Goal: Information Seeking & Learning: Learn about a topic

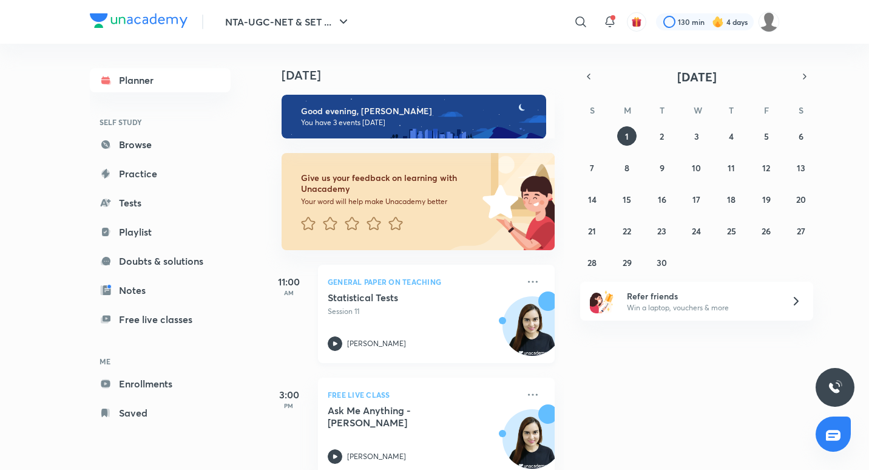
scroll to position [138, 0]
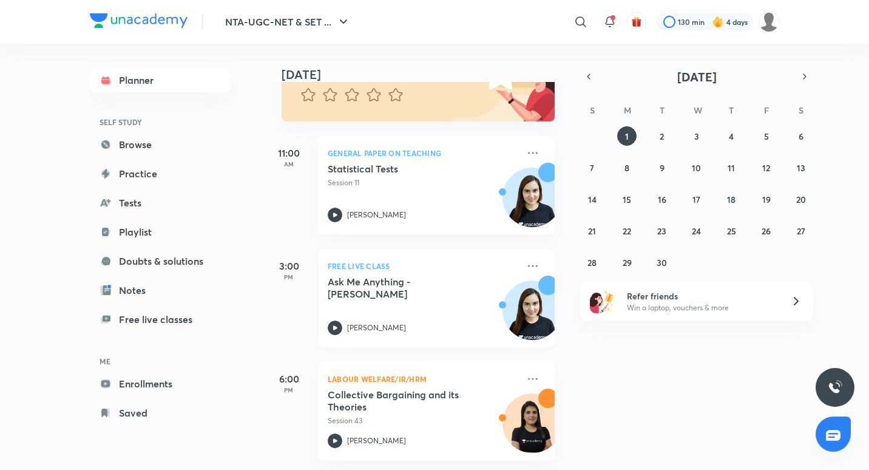
click at [413, 321] on div "Niharika Bhagtani" at bounding box center [423, 328] width 191 height 15
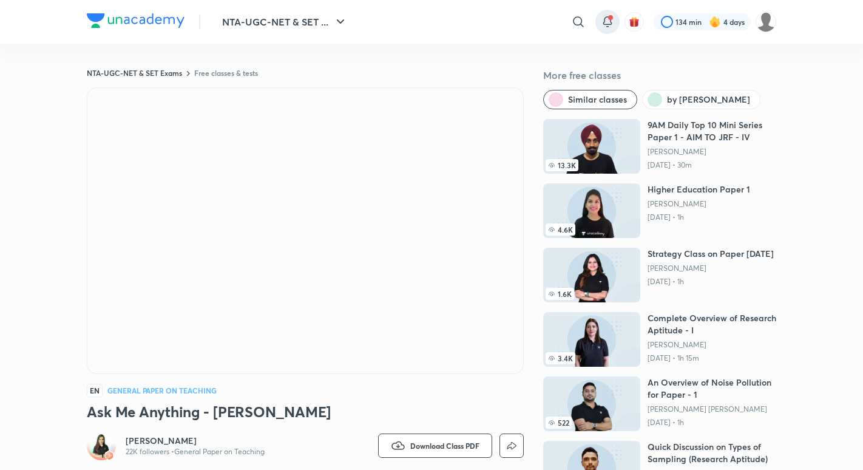
click at [605, 23] on icon at bounding box center [607, 22] width 15 height 15
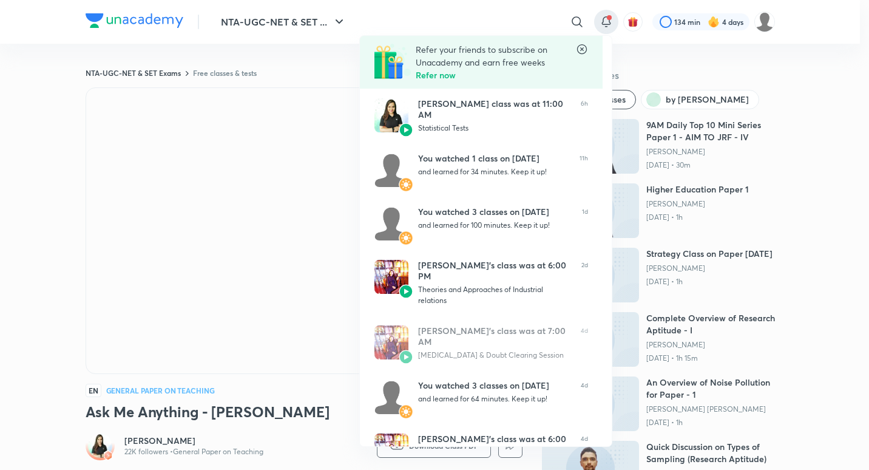
click at [685, 60] on div at bounding box center [434, 235] width 869 height 470
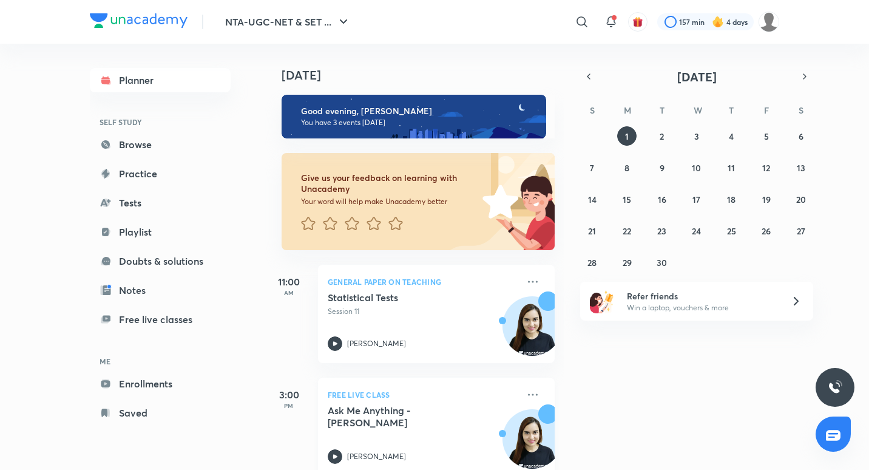
scroll to position [138, 0]
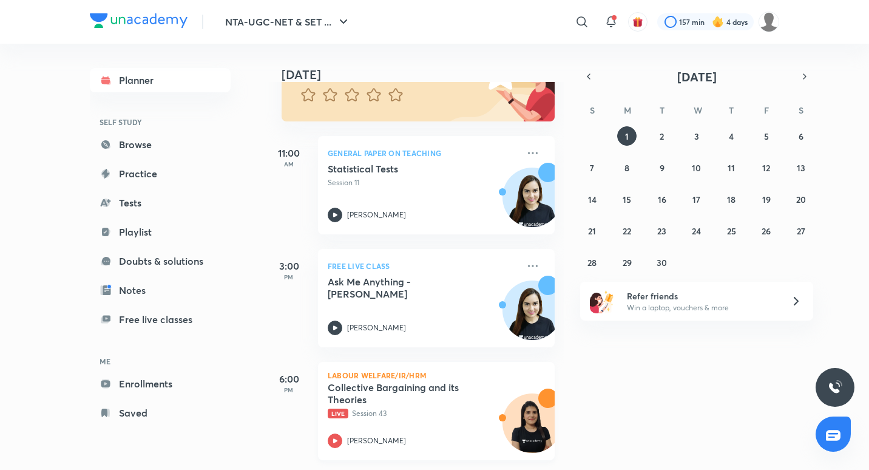
click at [421, 409] on p "Live Session 43" at bounding box center [423, 413] width 191 height 11
